Goal: Transaction & Acquisition: Purchase product/service

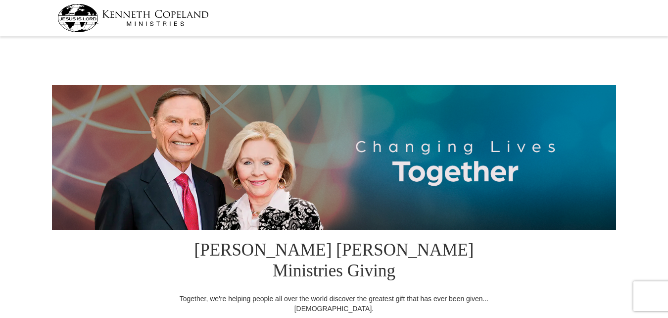
select select "GA"
drag, startPoint x: 667, startPoint y: 30, endPoint x: 665, endPoint y: 60, distance: 29.7
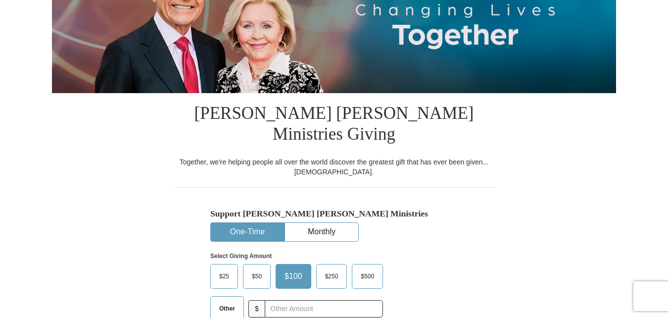
scroll to position [267, 0]
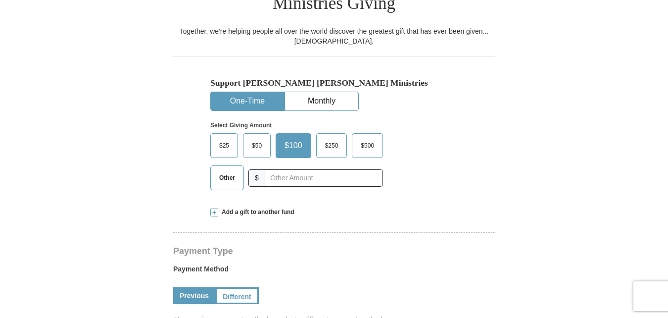
click at [236, 170] on span "Other" at bounding box center [227, 177] width 26 height 15
click at [0, 0] on input "Other" at bounding box center [0, 0] width 0 height 0
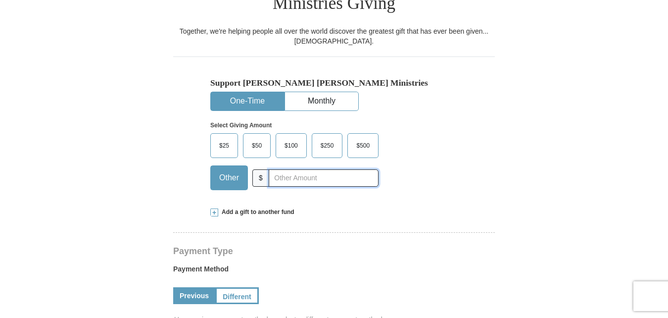
click at [278, 169] on input "text" at bounding box center [324, 177] width 110 height 17
type input "20.00"
drag, startPoint x: 667, startPoint y: 91, endPoint x: 657, endPoint y: 126, distance: 37.0
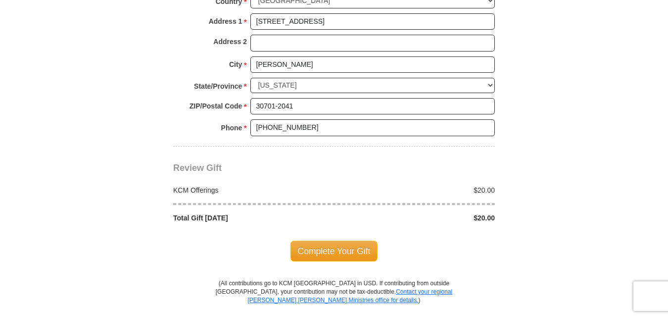
scroll to position [860, 0]
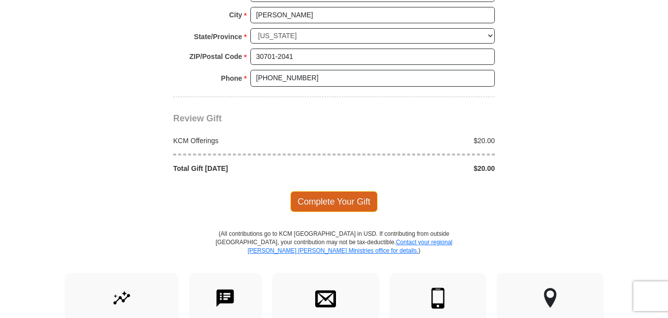
click at [342, 191] on span "Complete Your Gift" at bounding box center [334, 201] width 88 height 21
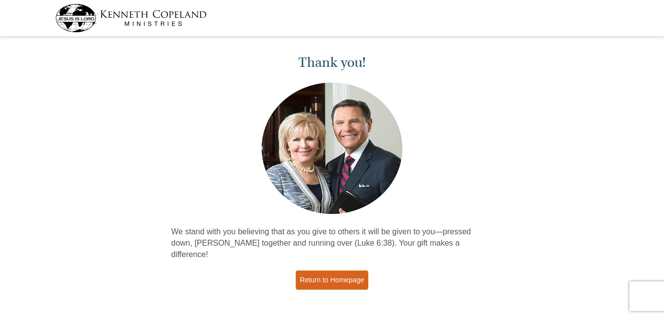
click at [329, 270] on link "Return to Homepage" at bounding box center [332, 279] width 73 height 19
